Goal: Information Seeking & Learning: Learn about a topic

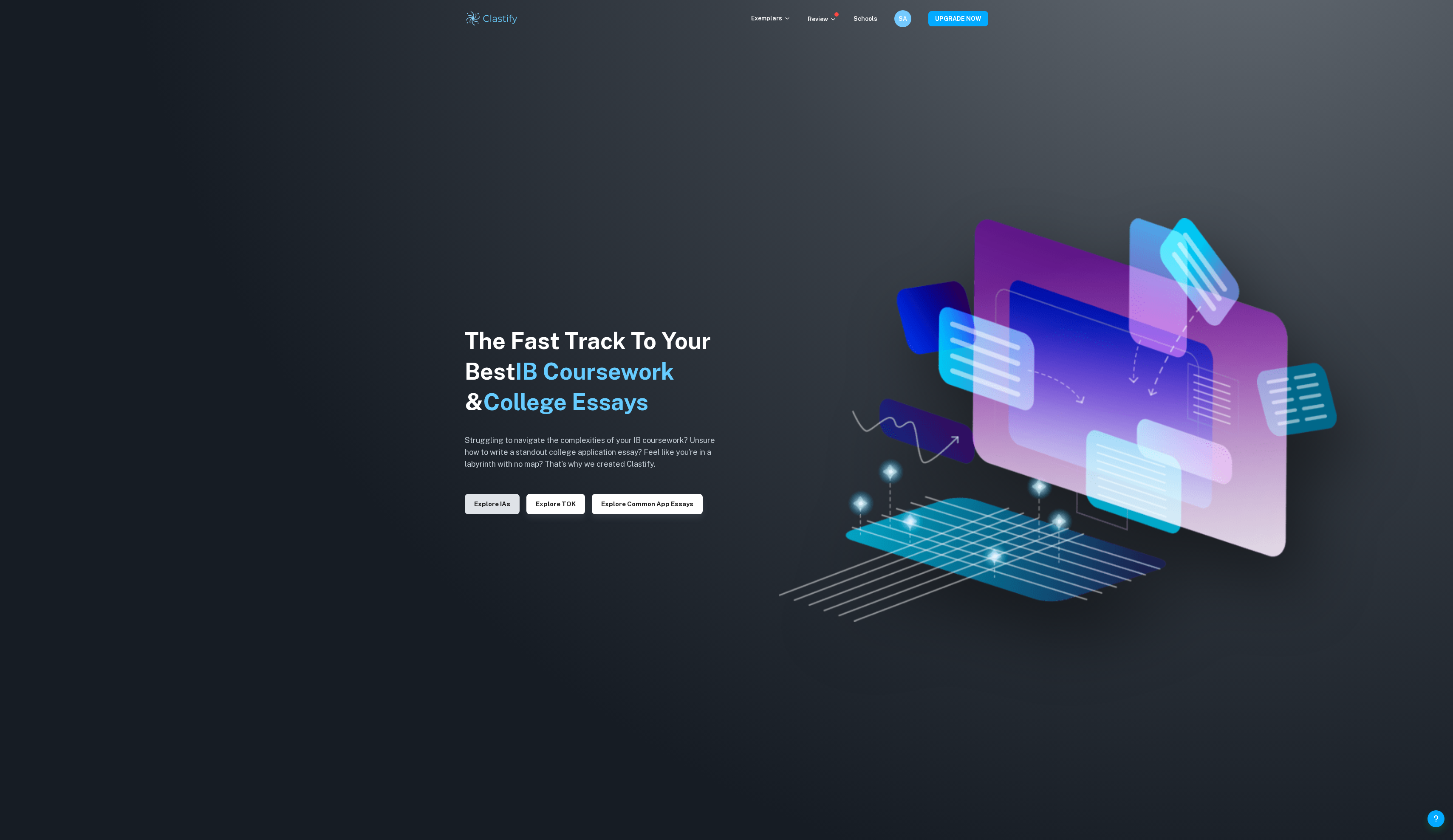
click at [506, 502] on button "Explore IAs" at bounding box center [492, 503] width 55 height 20
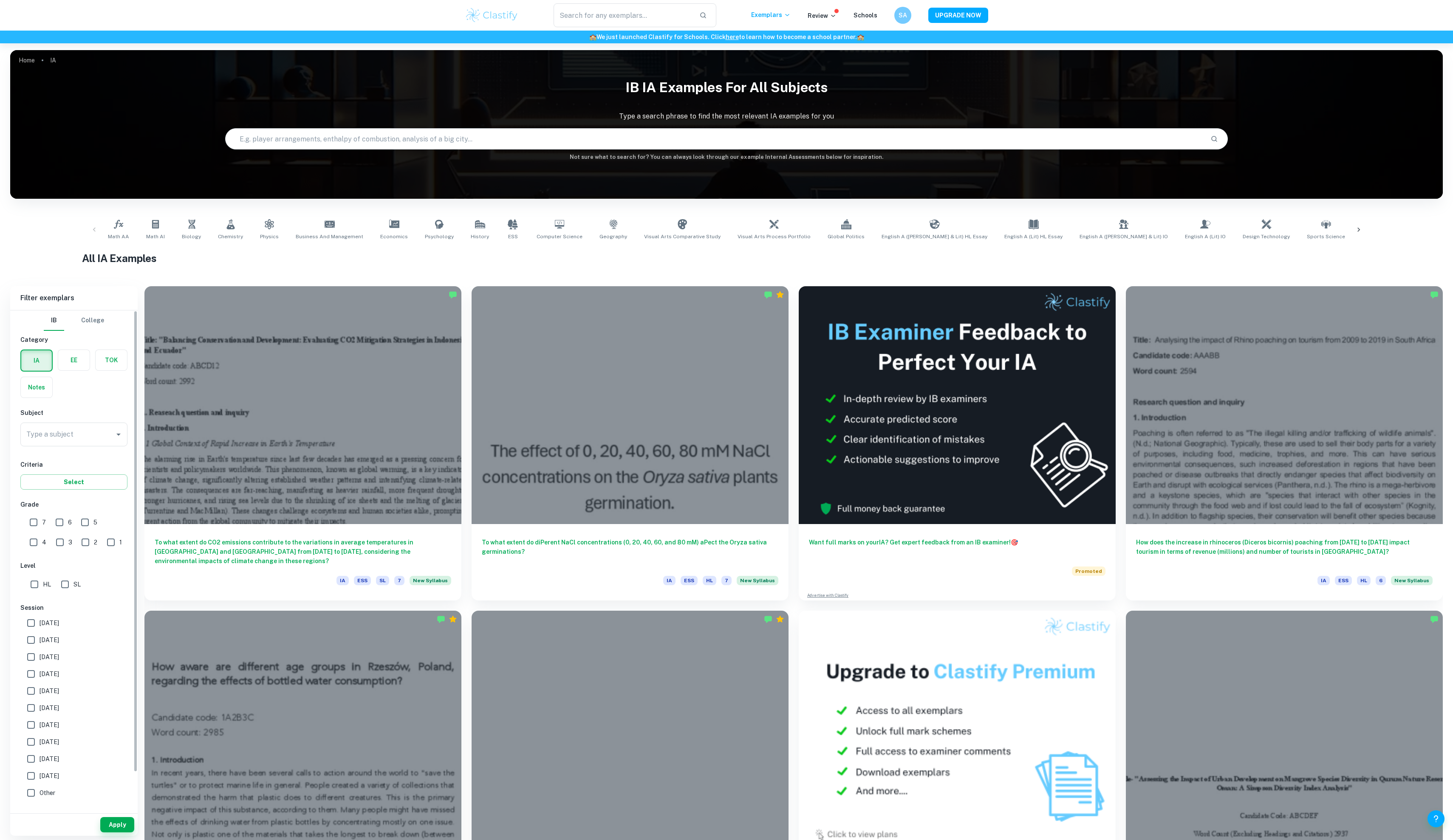
click at [76, 370] on label "button" at bounding box center [74, 360] width 31 height 20
click at [0, 0] on input "radio" at bounding box center [0, 0] width 0 height 0
click at [73, 446] on div "Type a subject Type a subject" at bounding box center [74, 434] width 107 height 24
click at [78, 515] on li "History" at bounding box center [74, 515] width 107 height 15
type input "History"
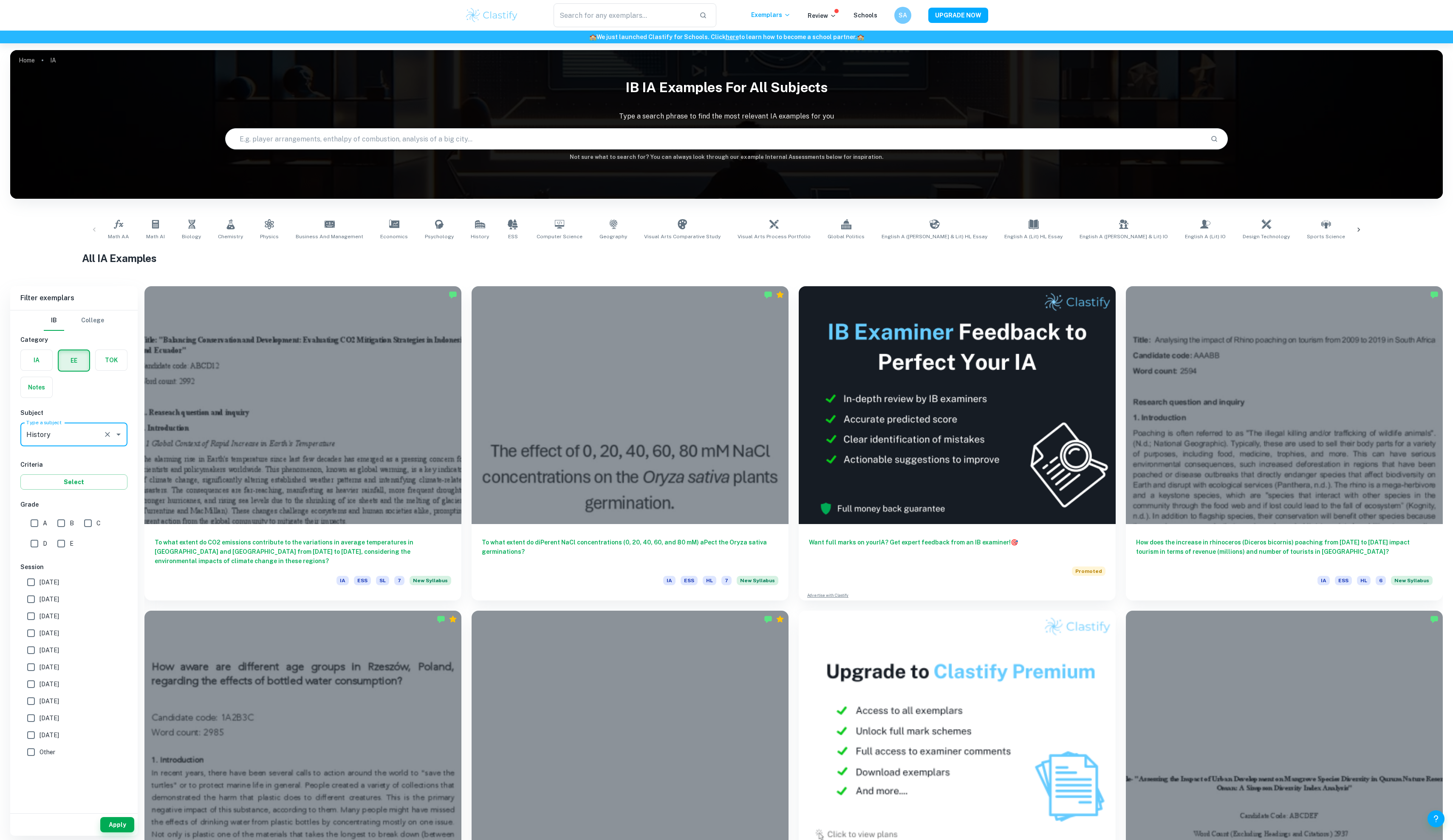
click at [51, 531] on div "A" at bounding box center [40, 521] width 26 height 20
click at [42, 531] on input "A" at bounding box center [34, 523] width 17 height 17
checkbox input "true"
click at [59, 638] on span "[DATE]" at bounding box center [49, 633] width 19 height 10
click at [39, 642] on input "[DATE]" at bounding box center [30, 632] width 17 height 17
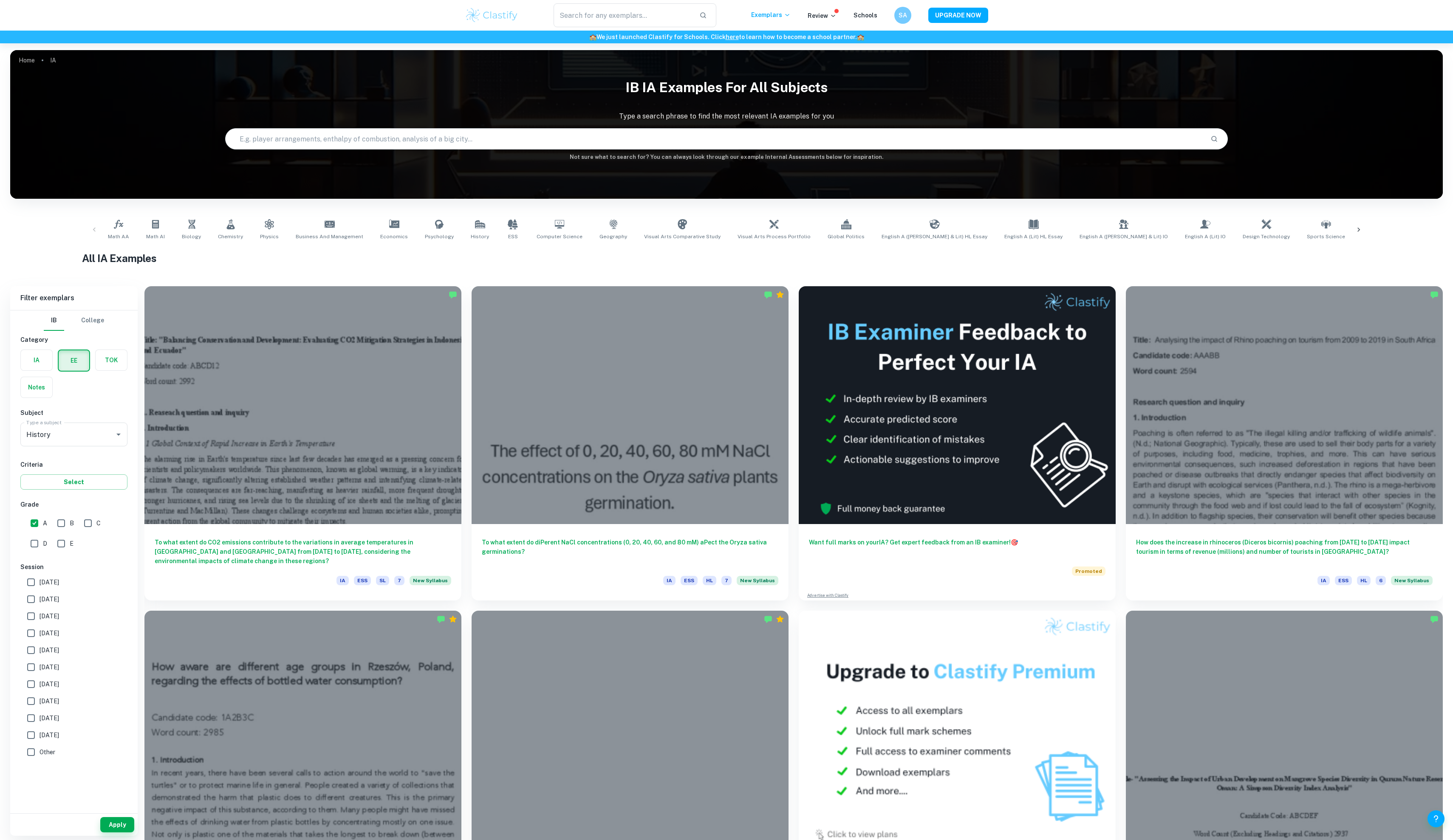
checkbox input "true"
click at [111, 831] on button "Apply" at bounding box center [117, 824] width 34 height 15
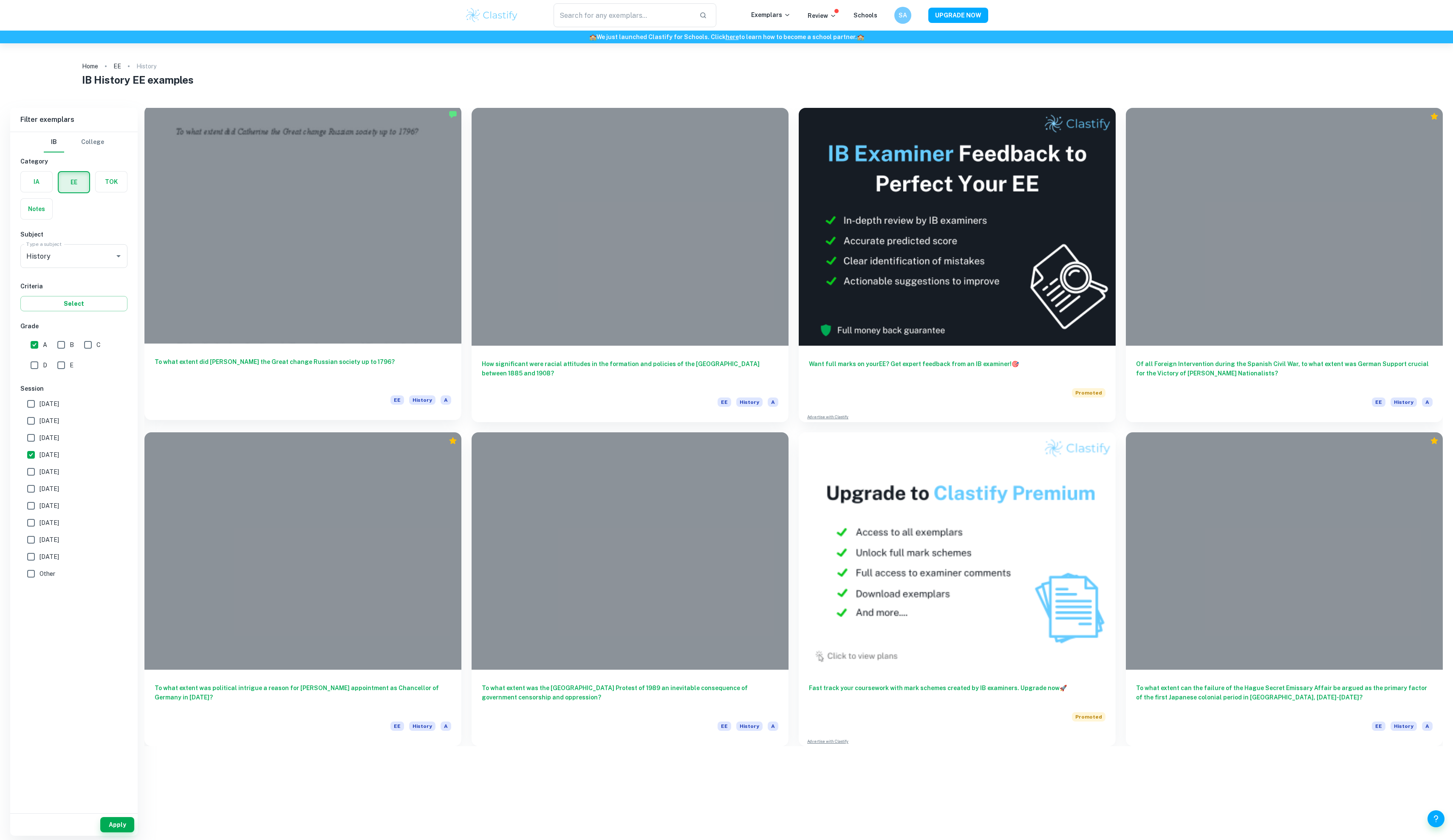
click at [300, 311] on div at bounding box center [302, 224] width 317 height 238
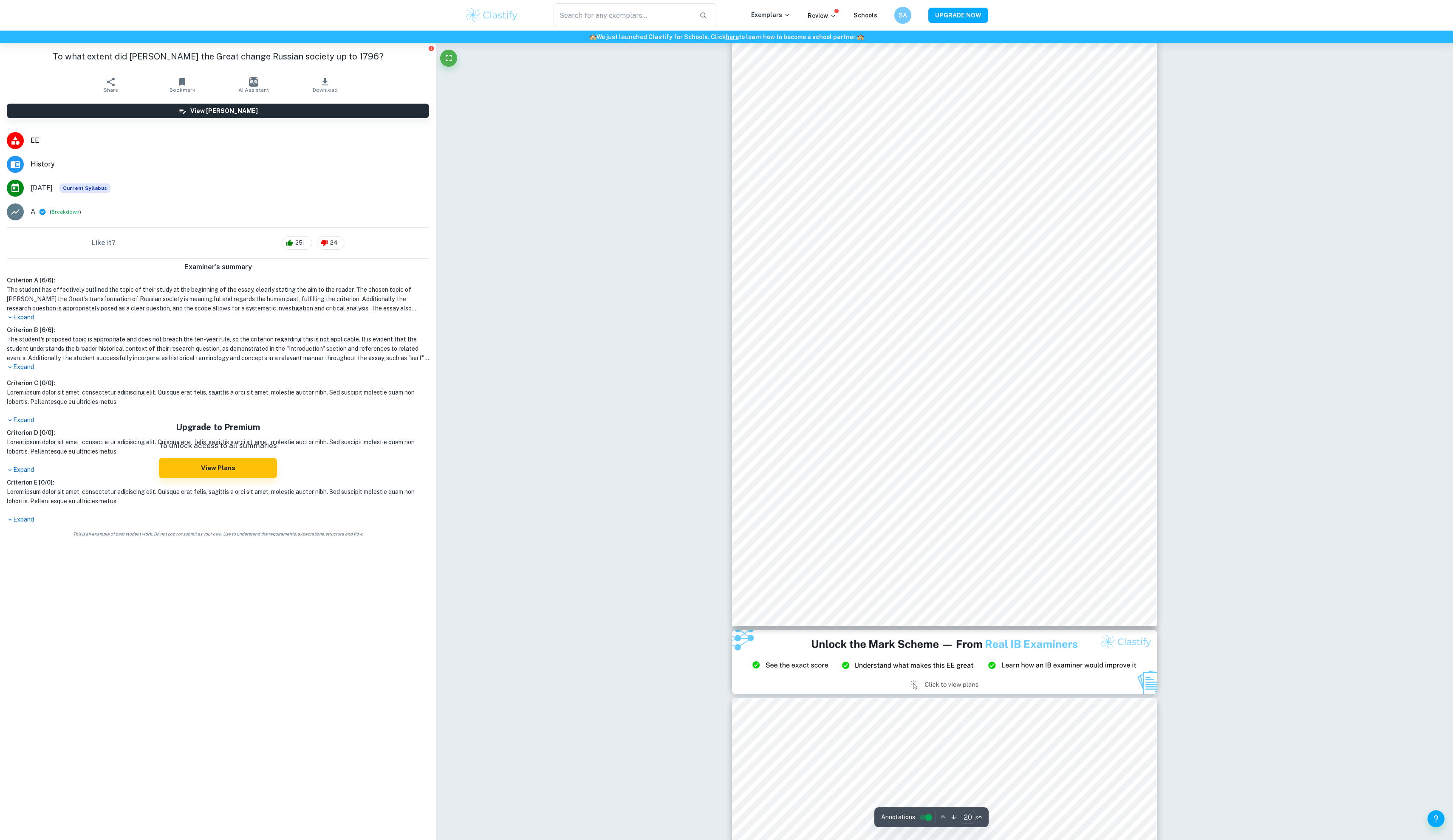
scroll to position [11449, 1]
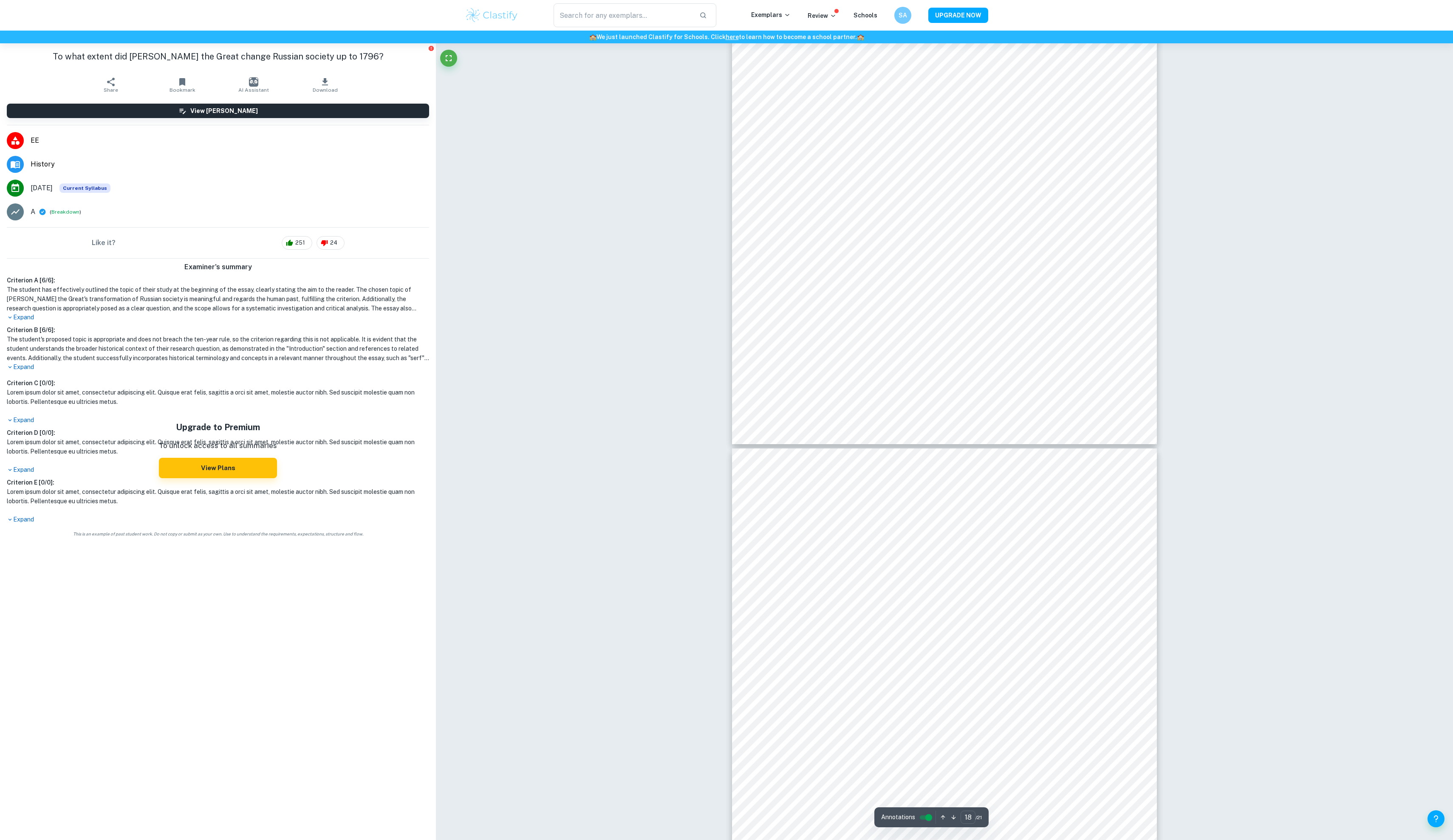
type input "17"
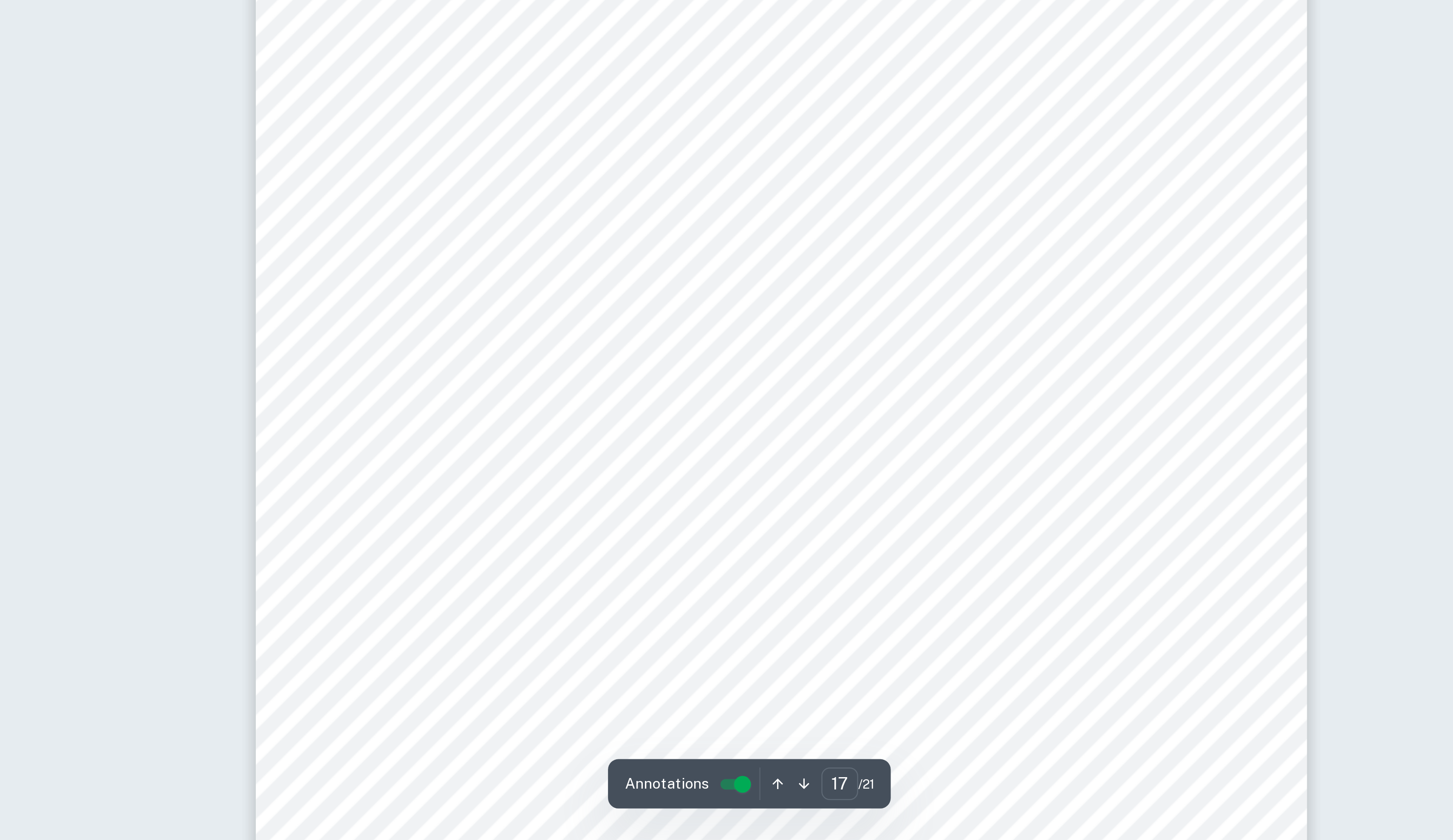
scroll to position [9650, 0]
